Goal: Information Seeking & Learning: Learn about a topic

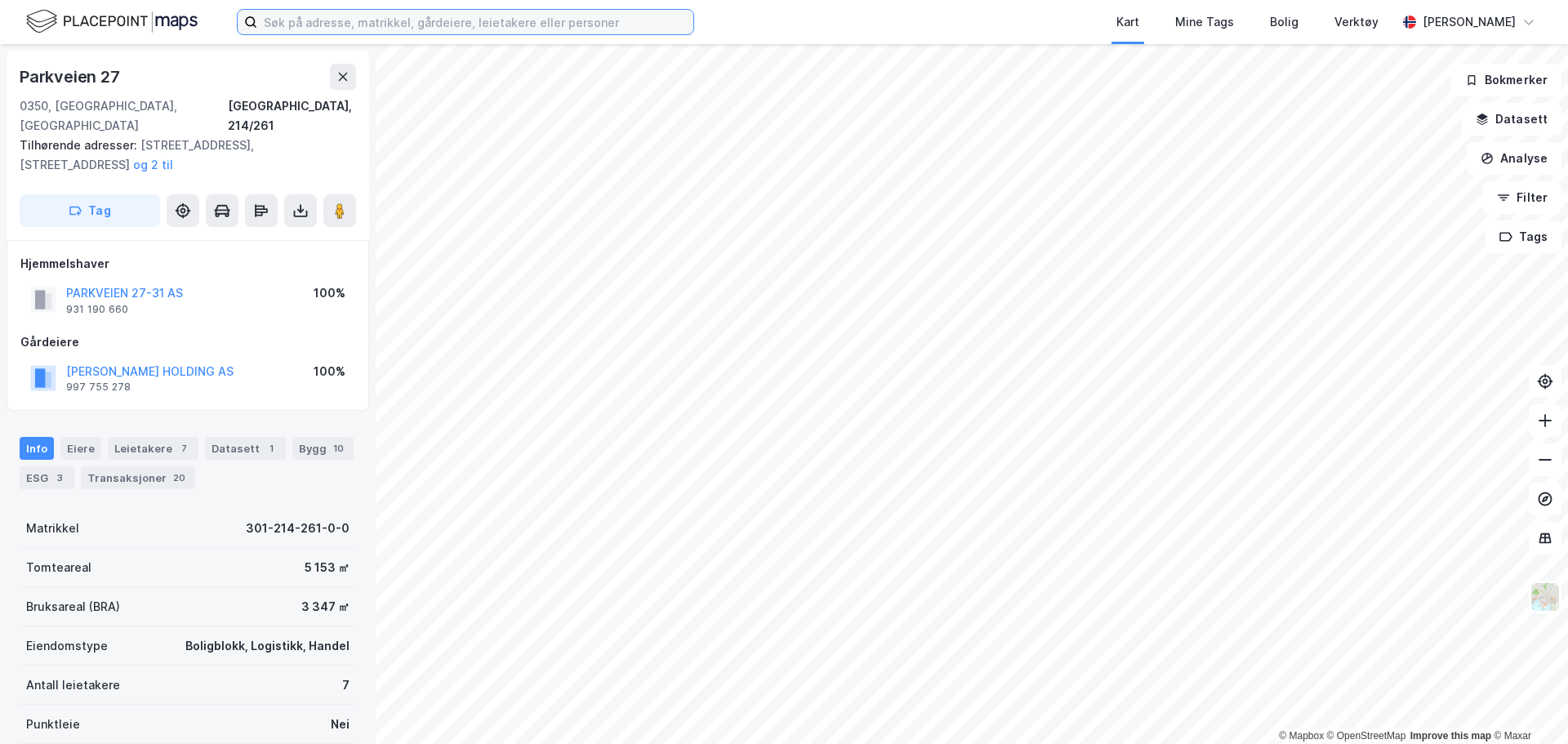
click at [500, 23] on input at bounding box center [475, 22] width 436 height 25
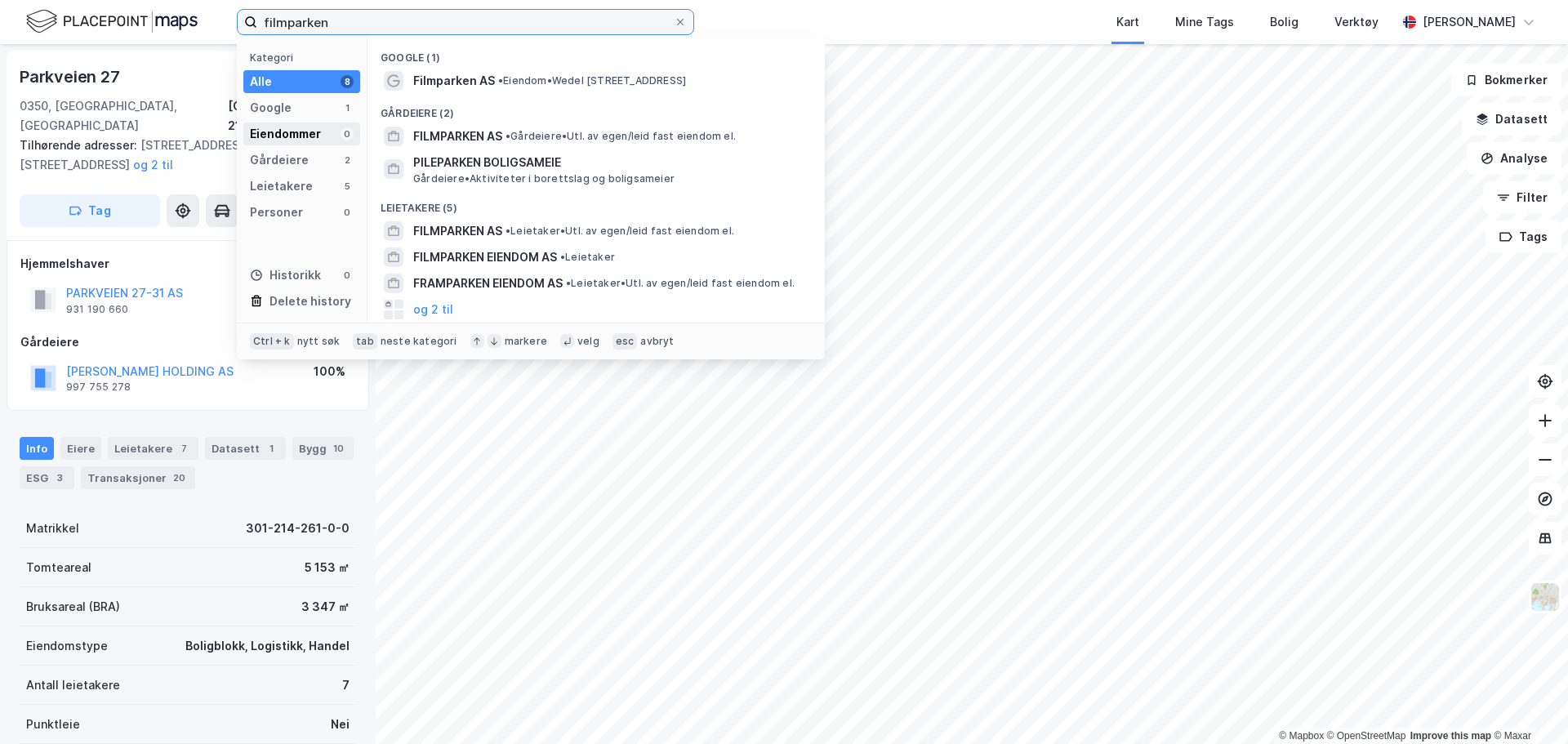
type input "filmparken"
click at [305, 127] on div "Eiendommer" at bounding box center [285, 134] width 71 height 19
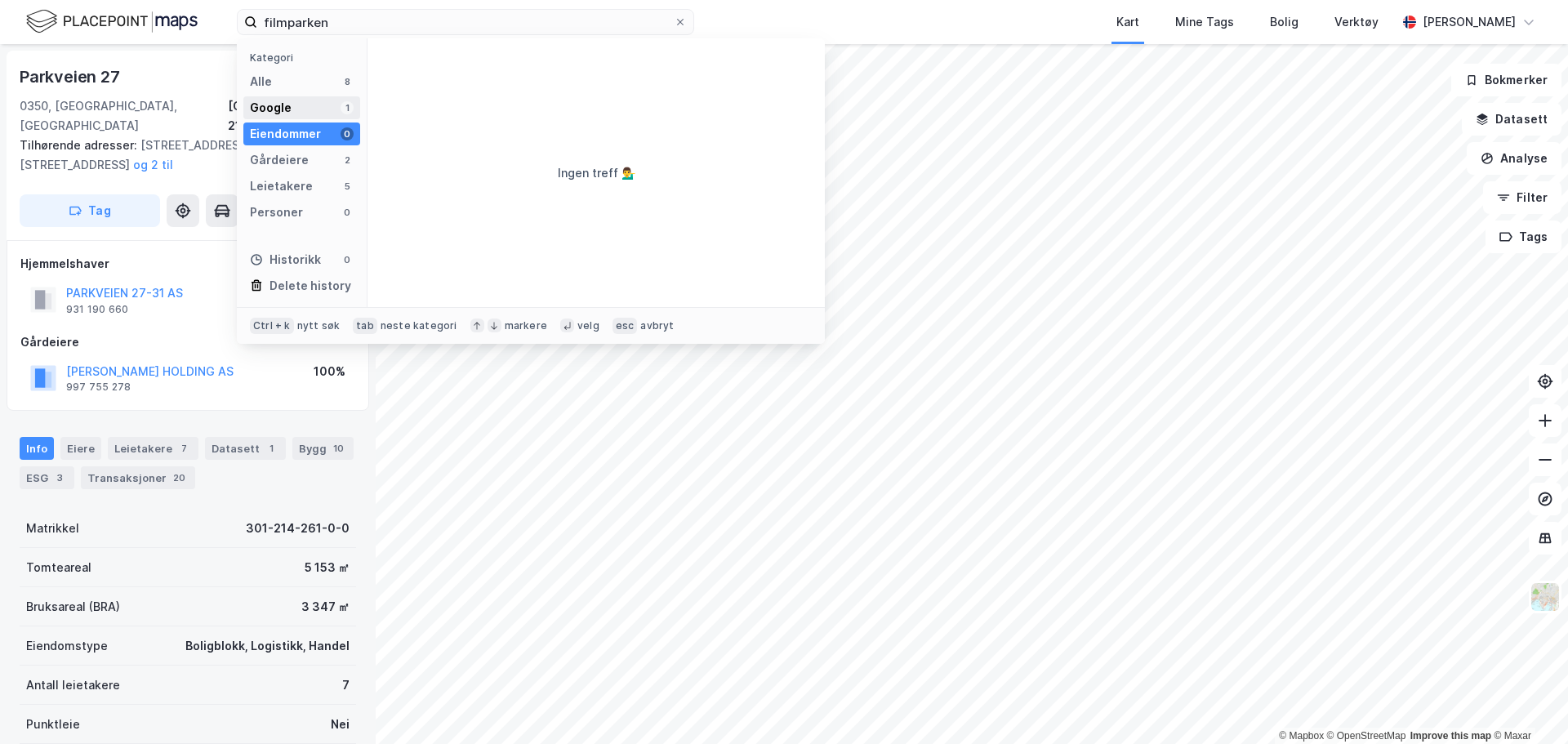
click at [305, 115] on div "Google 1" at bounding box center [302, 108] width 117 height 23
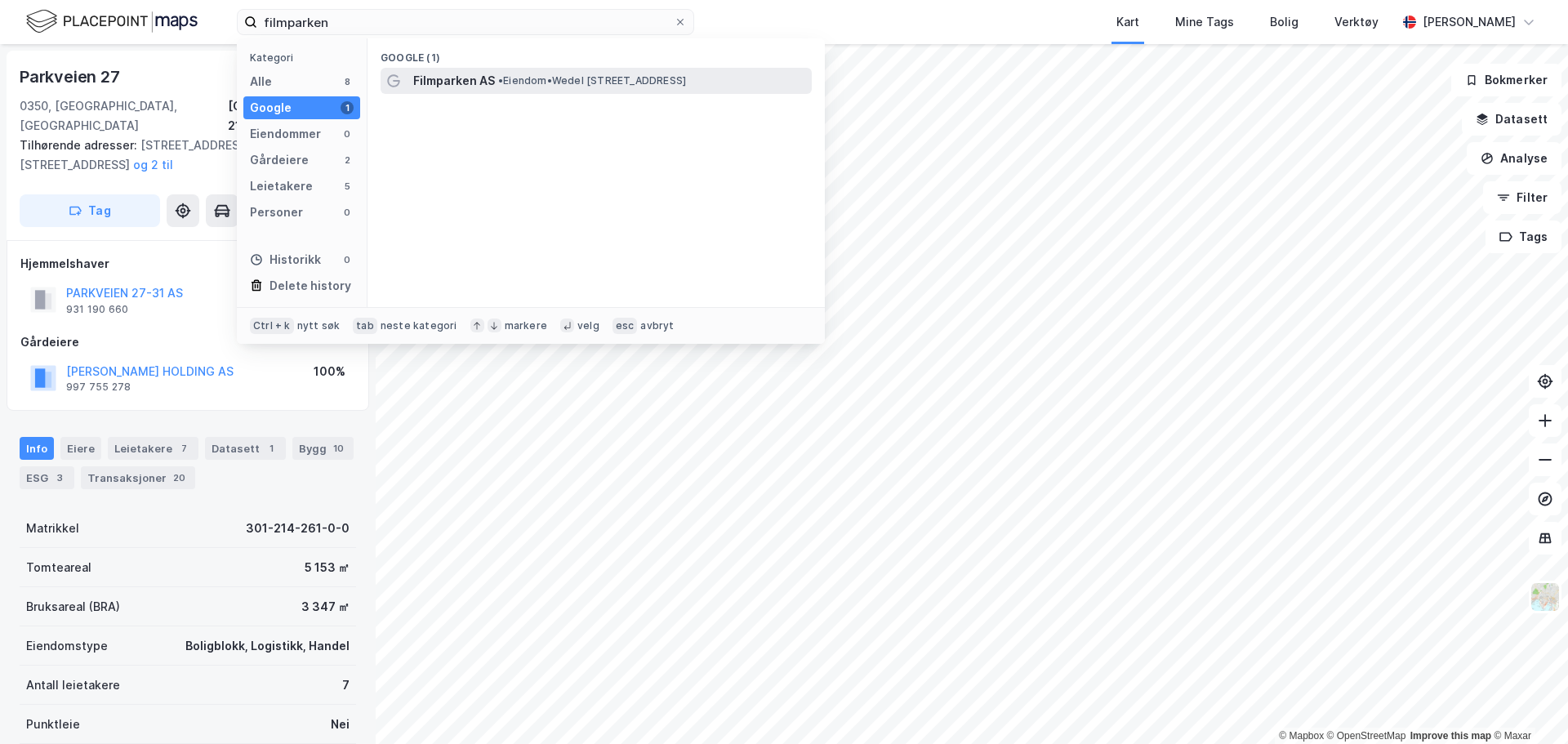
click at [443, 90] on span "Filmparken AS" at bounding box center [453, 80] width 81 height 19
